Goal: Information Seeking & Learning: Learn about a topic

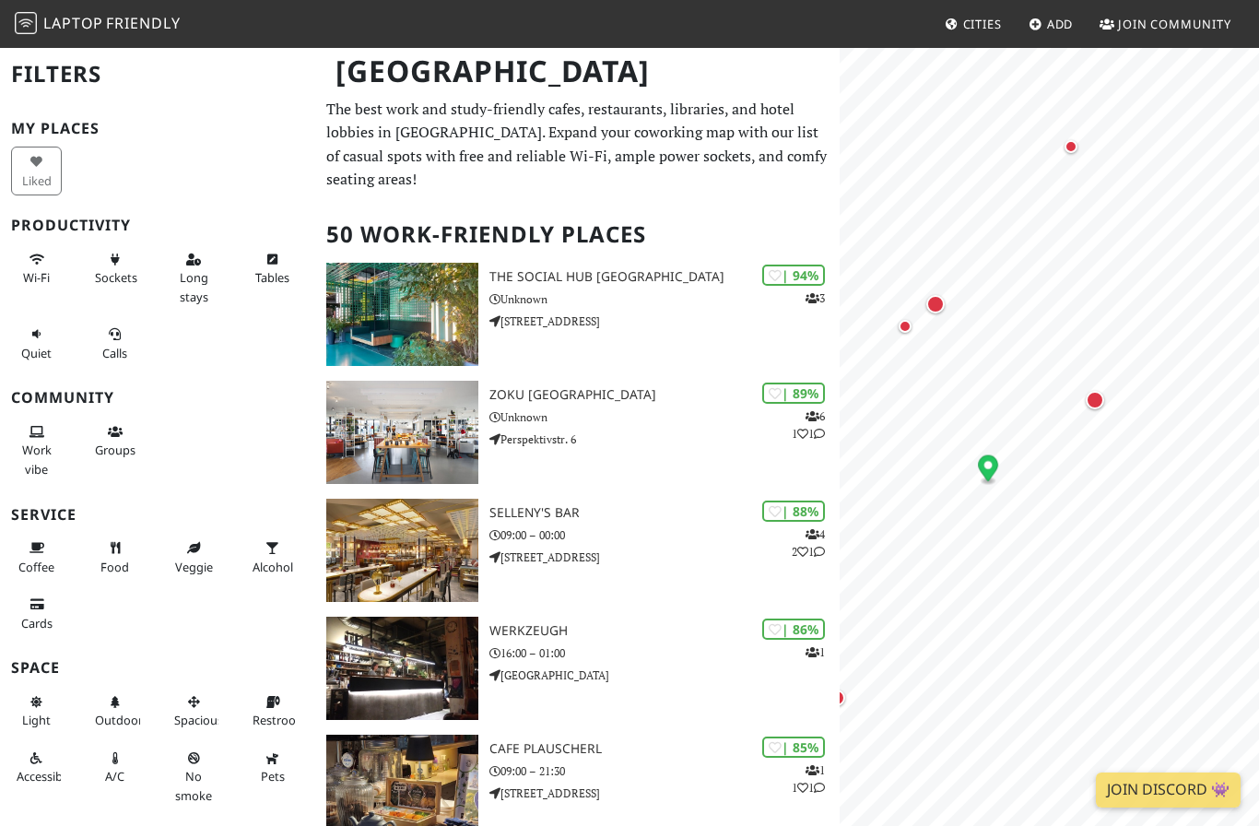
click at [1095, 398] on div "Map marker" at bounding box center [1094, 400] width 18 height 18
click at [981, 286] on div "Map marker" at bounding box center [979, 282] width 18 height 18
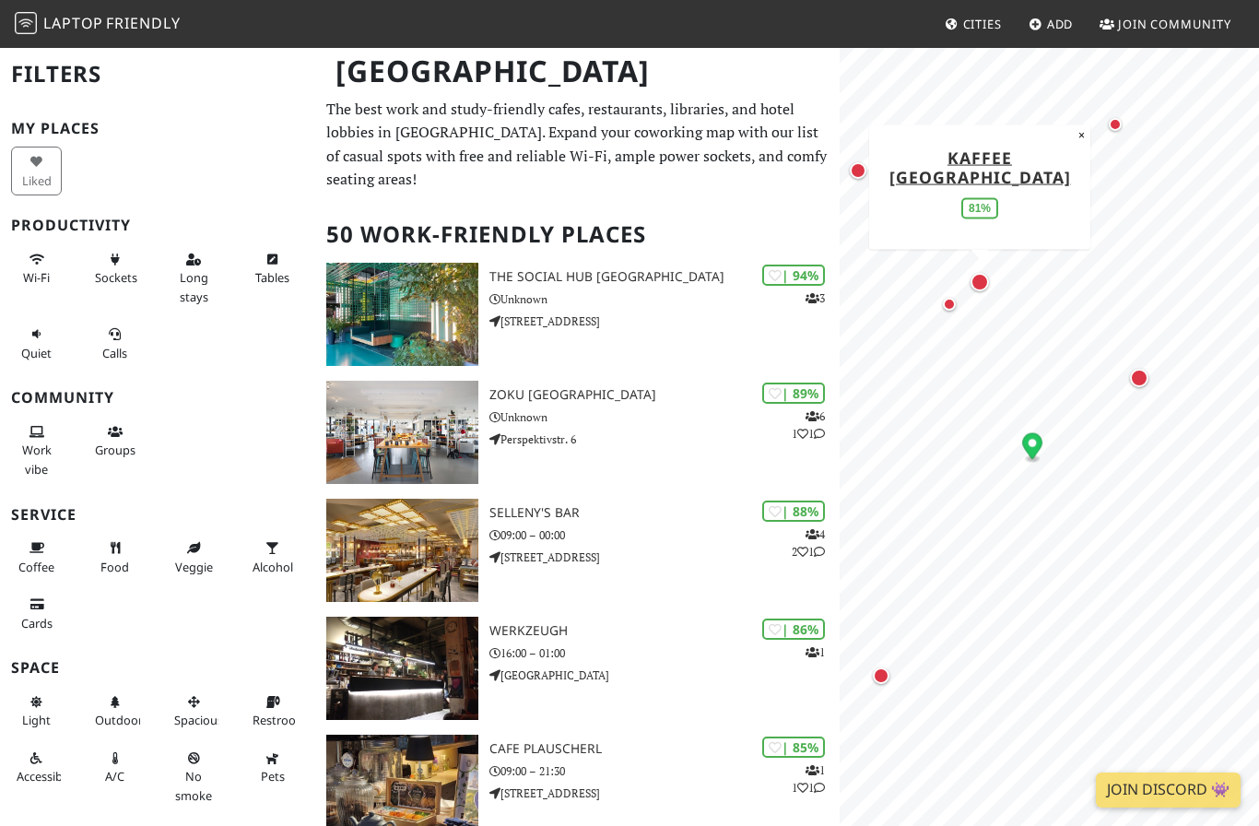
click at [965, 297] on div "Map marker" at bounding box center [979, 282] width 37 height 37
click at [951, 309] on div "Map marker" at bounding box center [949, 304] width 13 height 13
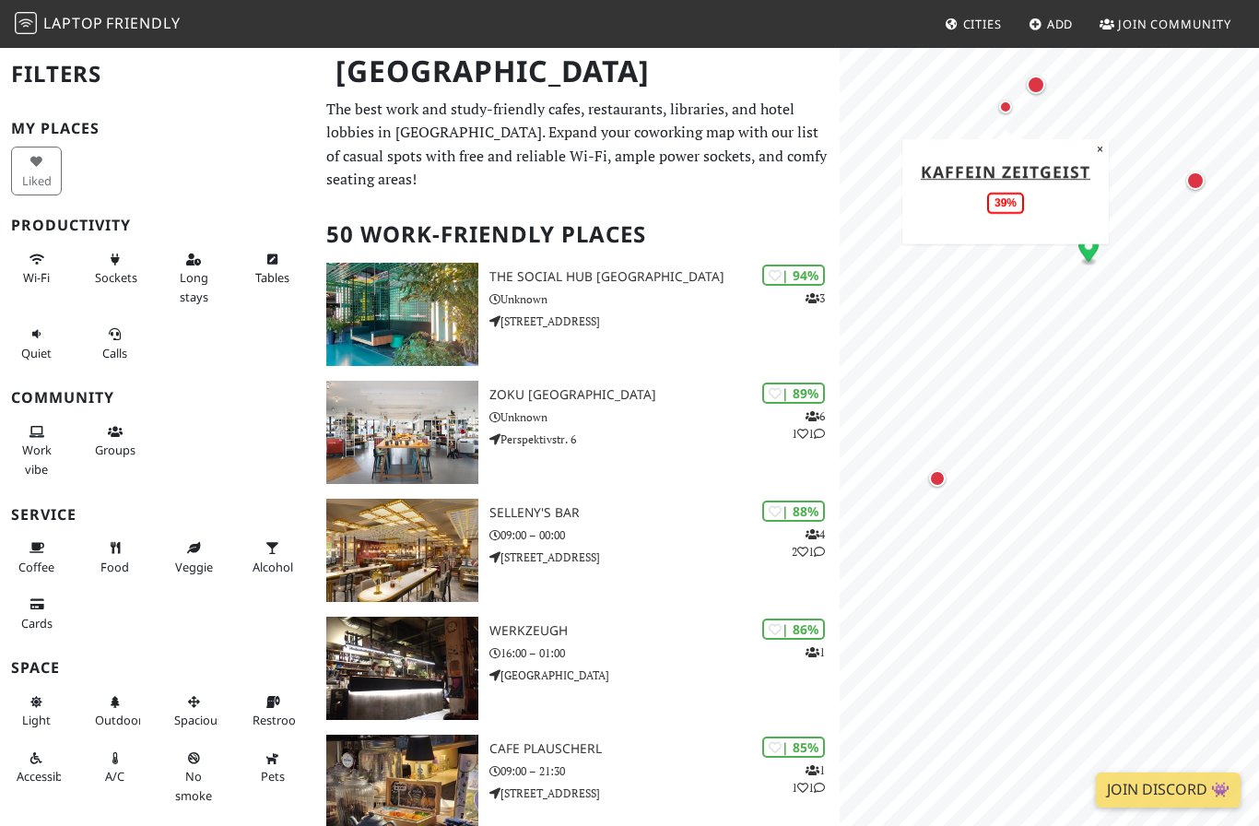
click at [940, 473] on div "Map marker" at bounding box center [937, 478] width 17 height 17
click at [1193, 188] on div "Map marker" at bounding box center [1195, 180] width 18 height 18
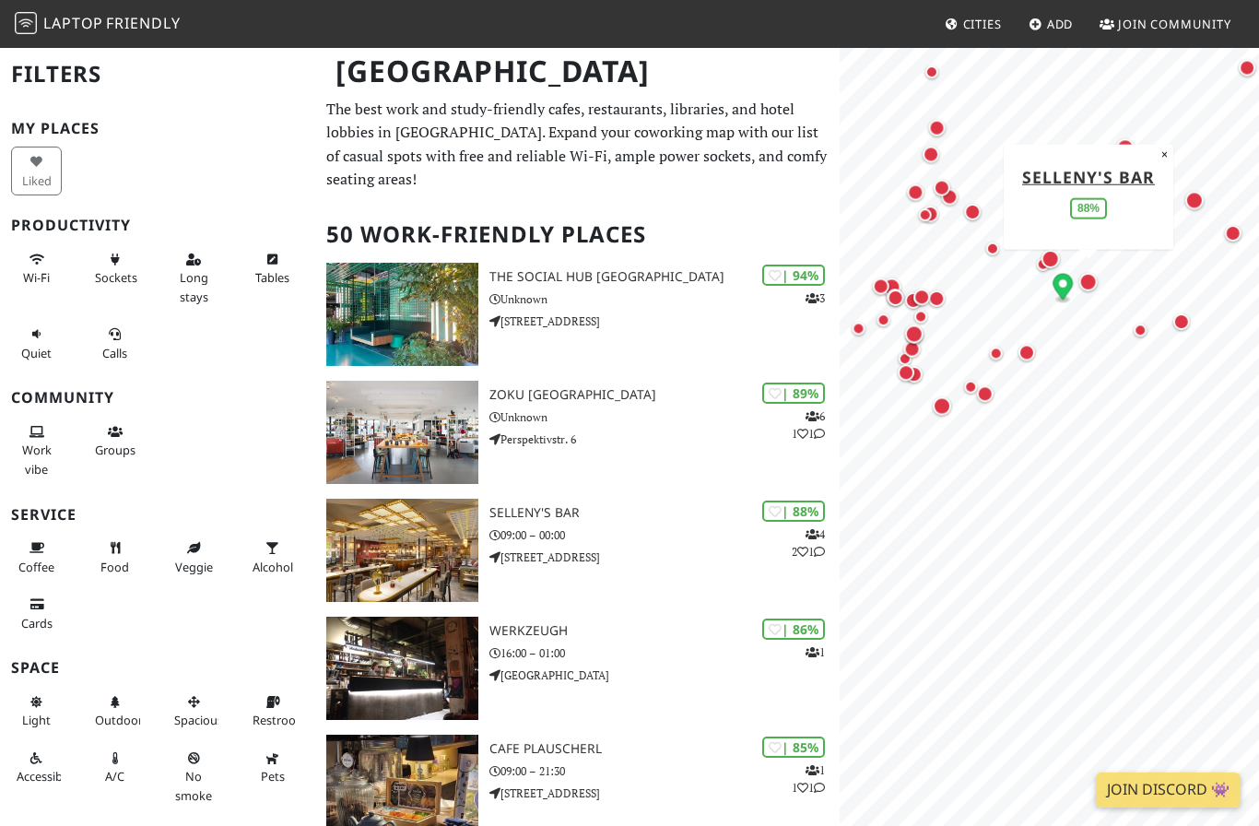
drag, startPoint x: 1055, startPoint y: 368, endPoint x: 995, endPoint y: 403, distance: 69.4
click at [995, 403] on div "Map marker" at bounding box center [984, 393] width 37 height 37
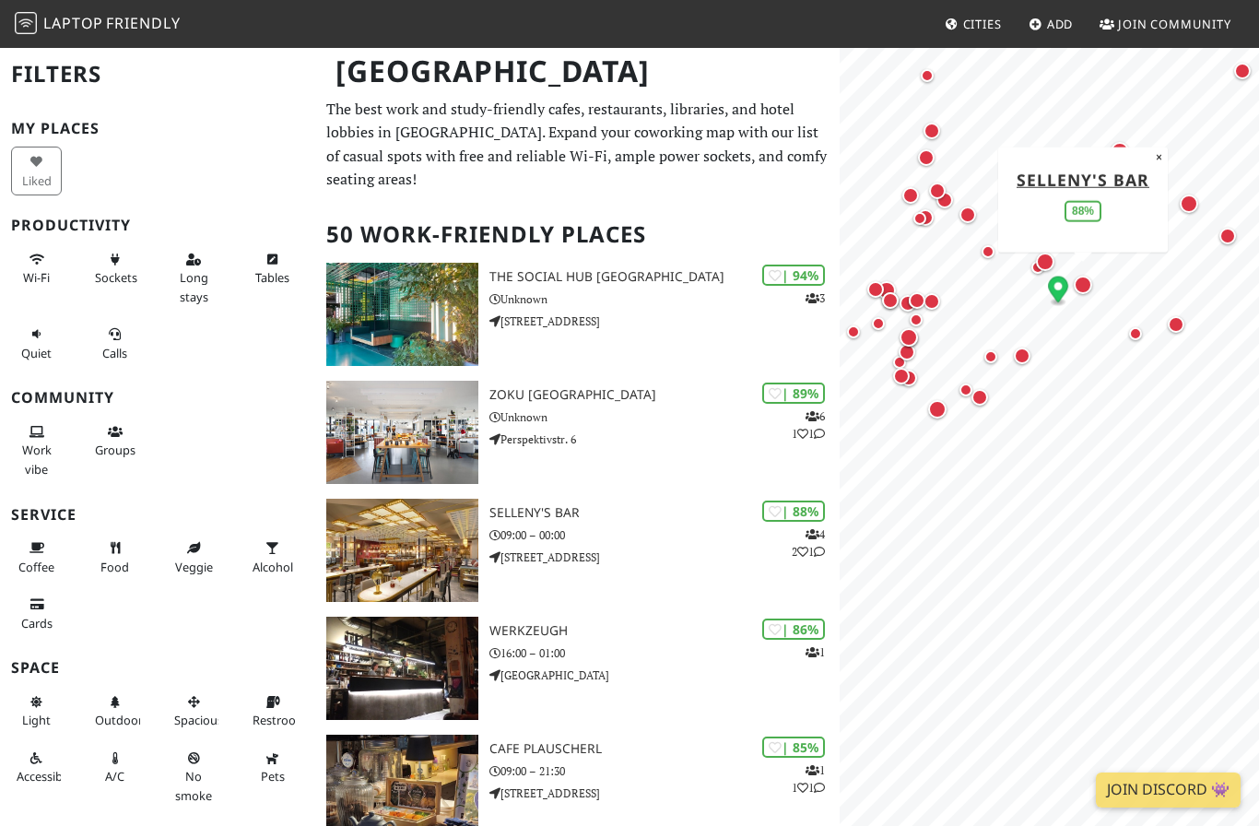
click at [1078, 284] on div "Map marker" at bounding box center [1082, 285] width 18 height 18
click at [1115, 184] on link "SELLENY'S Bar" at bounding box center [1082, 179] width 133 height 22
click at [1020, 352] on div "Map marker" at bounding box center [1022, 355] width 17 height 17
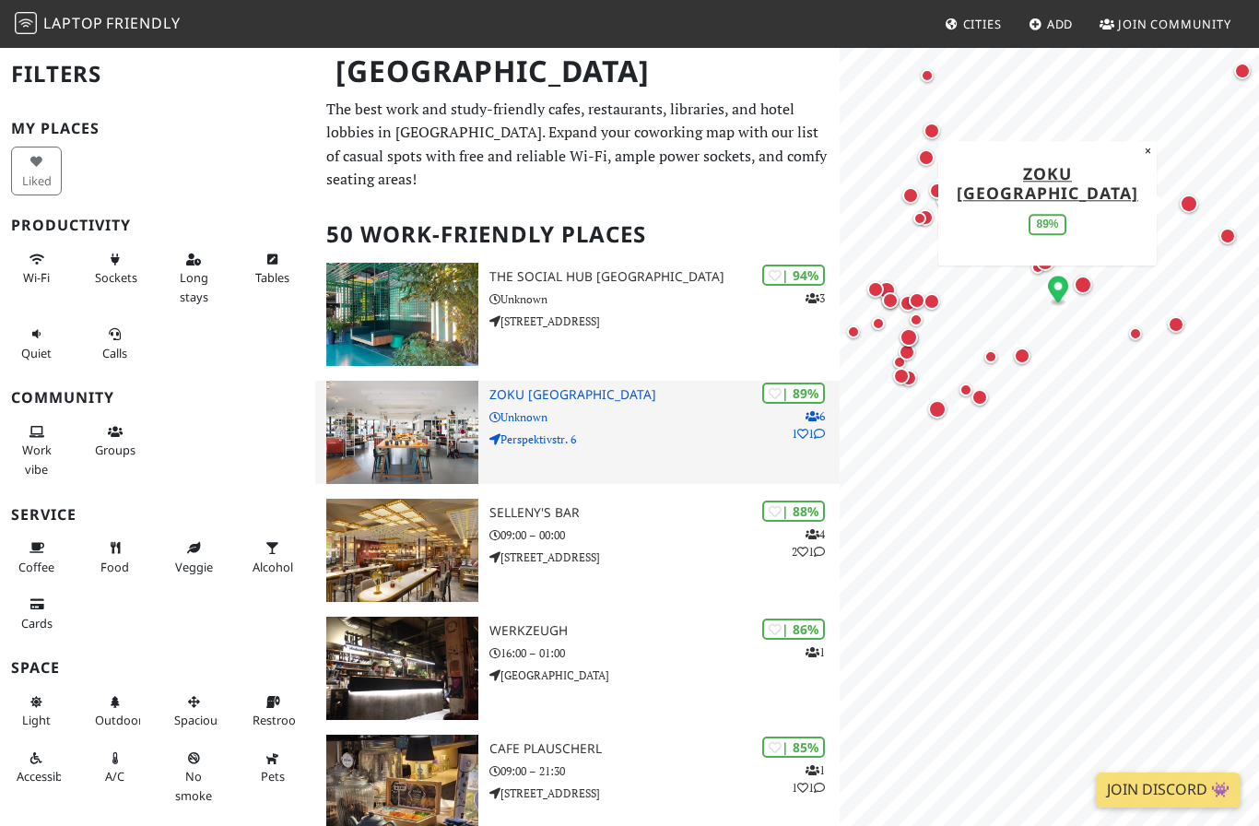
click at [676, 381] on div "| 89% 6 1 1 Zoku Vienna Unknown Perspektivstr. 6" at bounding box center [663, 432] width 349 height 103
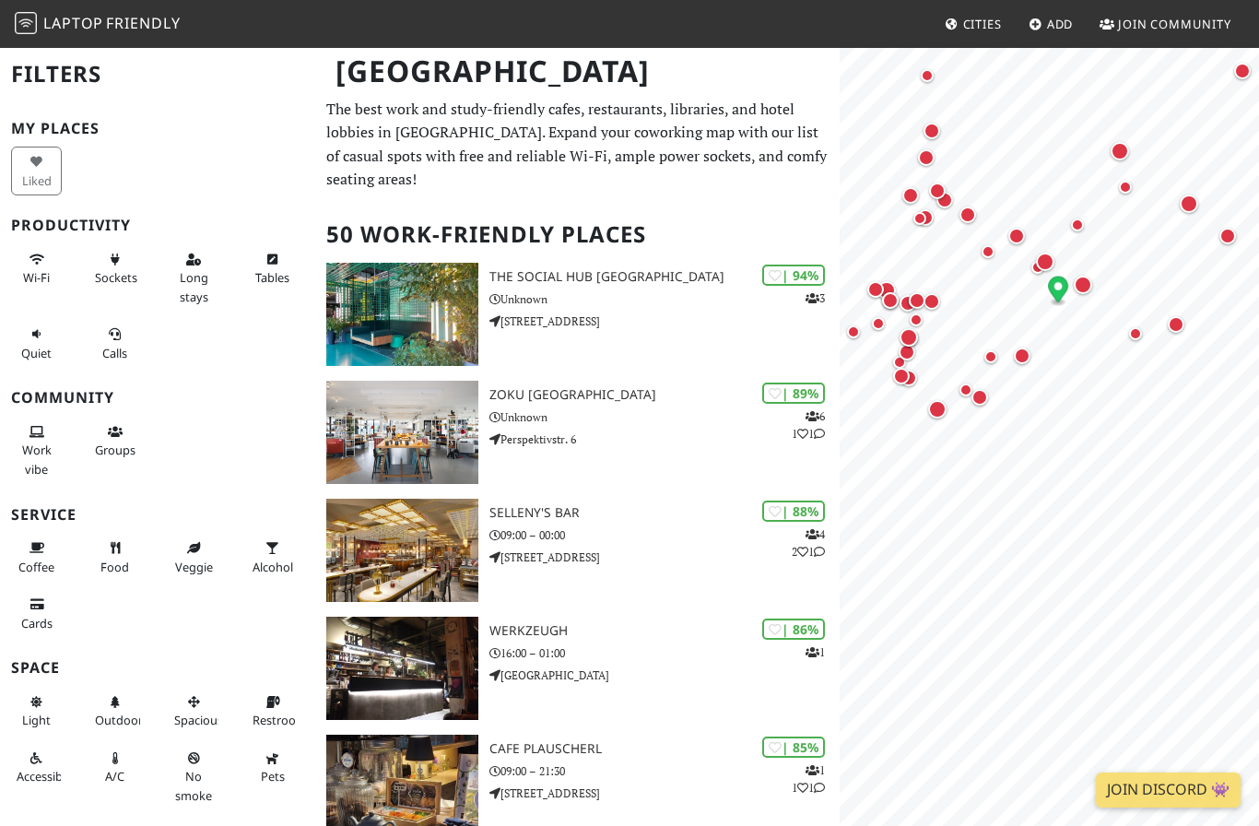
click at [1186, 205] on div "Map marker" at bounding box center [1188, 203] width 18 height 18
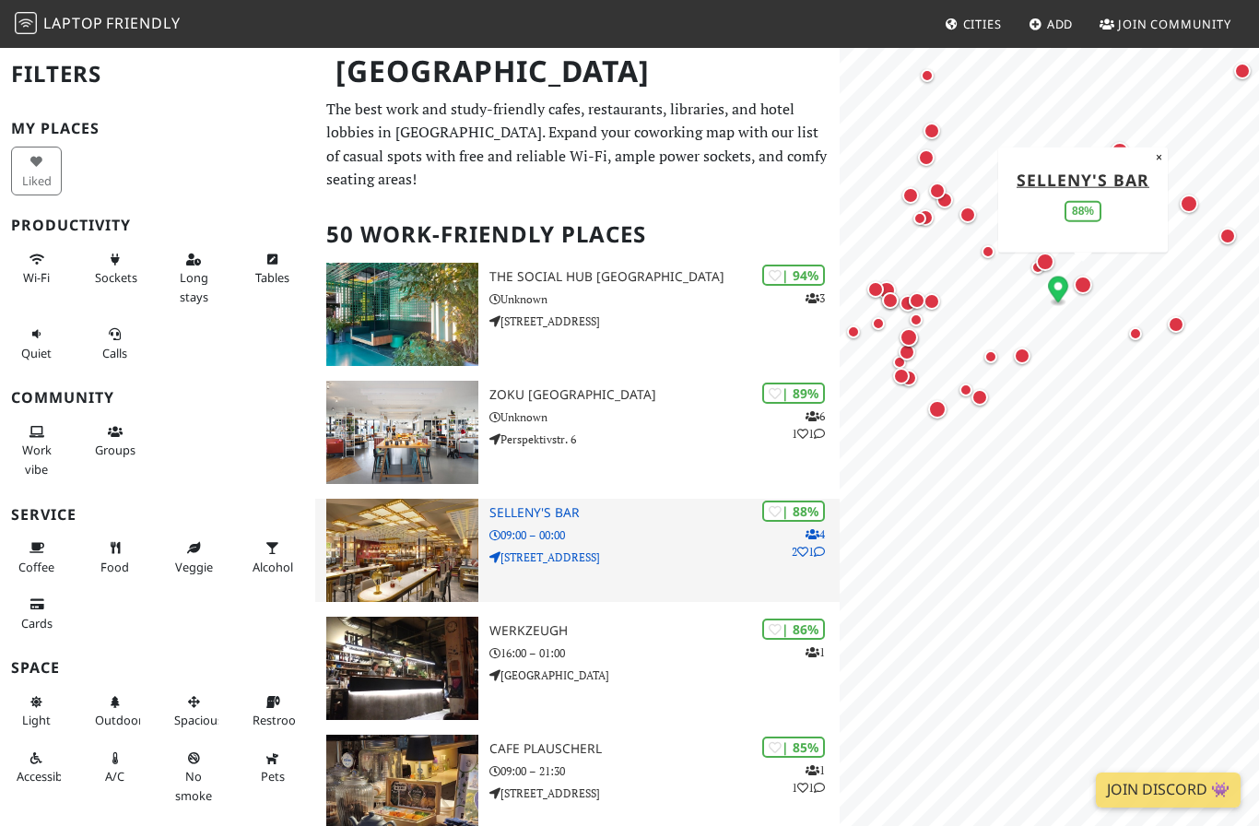
click at [584, 526] on p "09:00 – 00:00" at bounding box center [663, 535] width 349 height 18
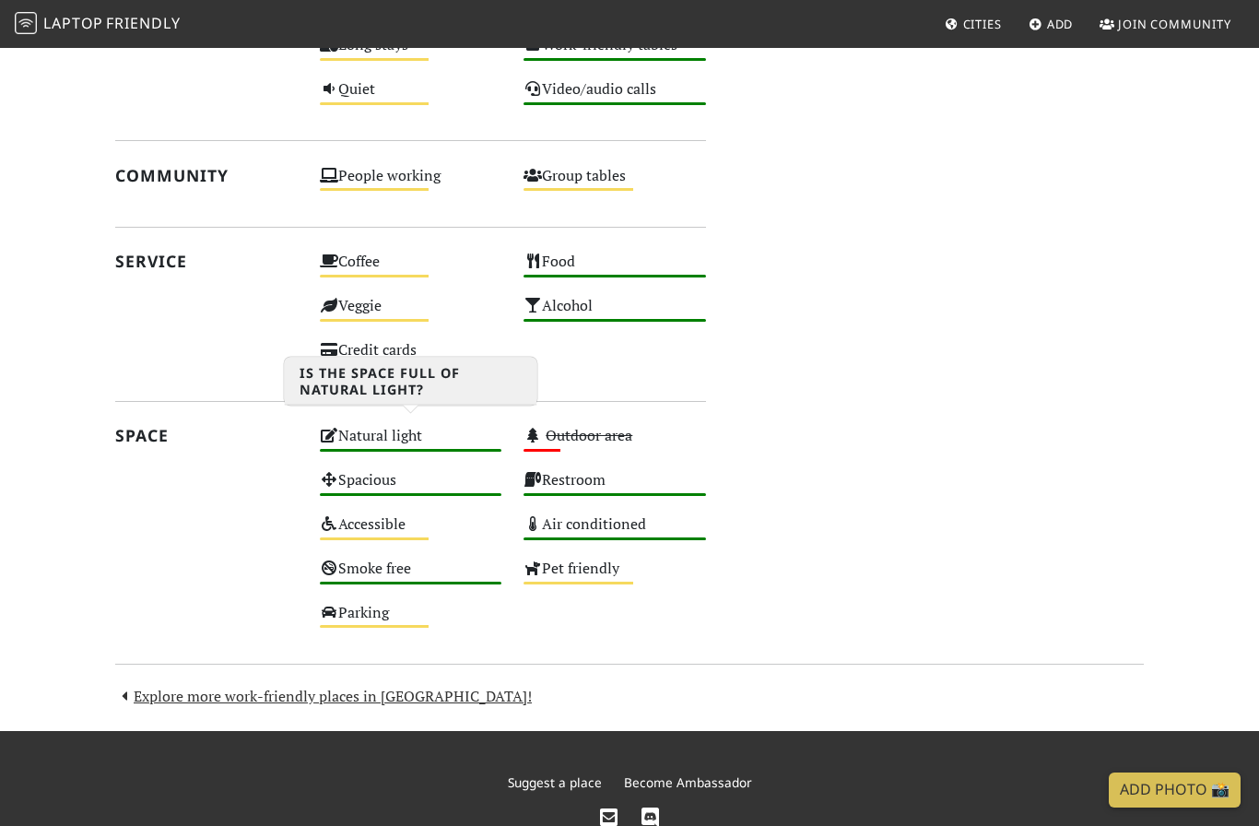
scroll to position [909, 0]
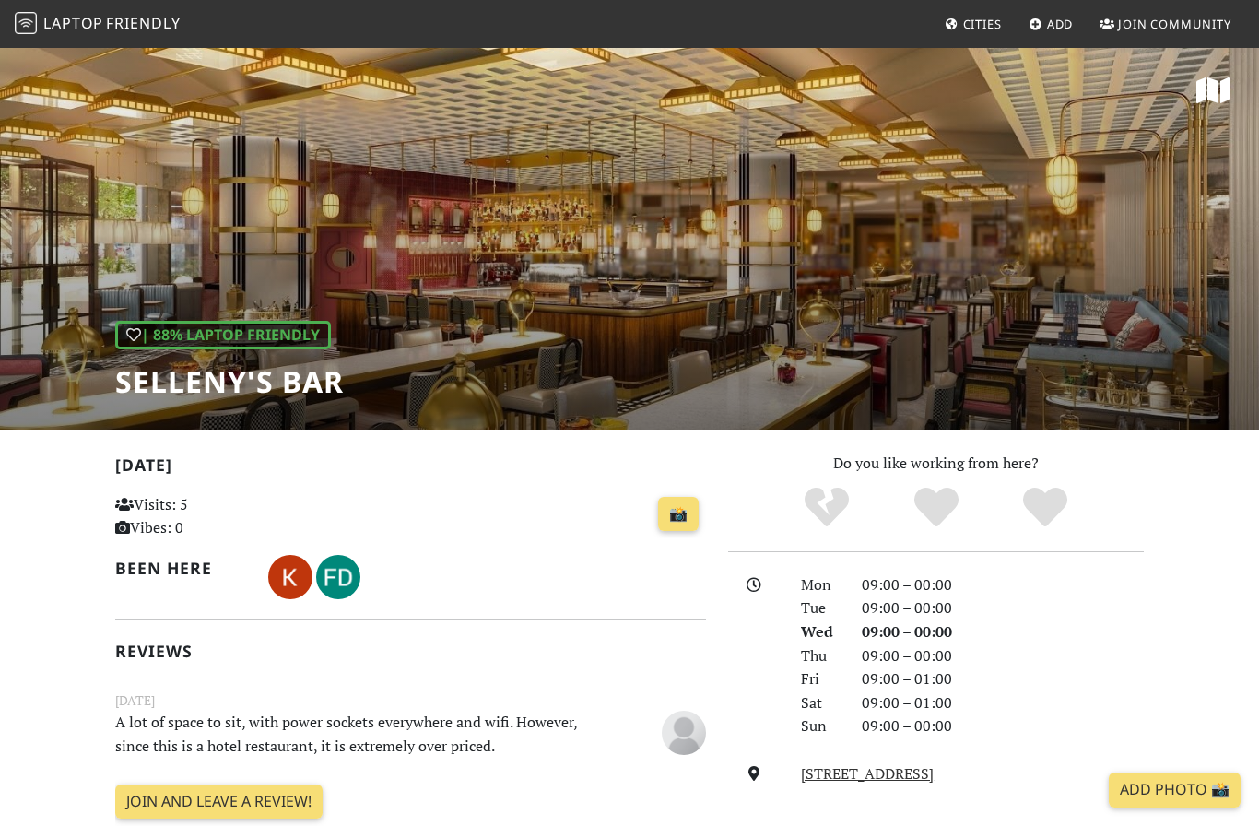
click at [211, 381] on h1 "SELLENY'S Bar" at bounding box center [229, 381] width 229 height 35
drag, startPoint x: 211, startPoint y: 381, endPoint x: 322, endPoint y: 388, distance: 111.7
click at [322, 388] on h1 "SELLENY'S Bar" at bounding box center [229, 381] width 229 height 35
